Goal: Navigation & Orientation: Go to known website

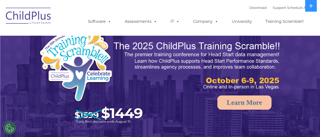
select select "MEDIUM"
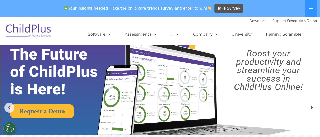
click at [29, 30] on img at bounding box center [28, 29] width 51 height 25
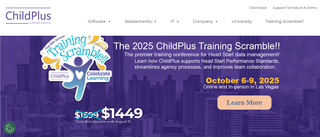
select select "MEDIUM"
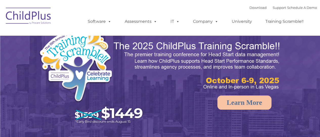
select select "MEDIUM"
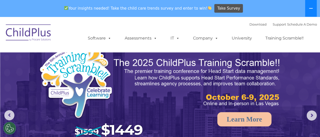
click at [312, 8] on icon at bounding box center [311, 8] width 4 height 1
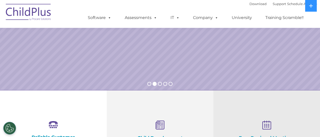
scroll to position [105, 0]
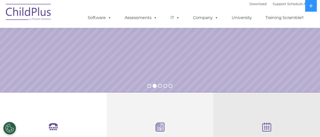
drag, startPoint x: 319, startPoint y: 34, endPoint x: 318, endPoint y: 15, distance: 19.3
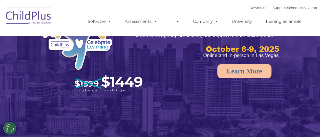
select select "MEDIUM"
